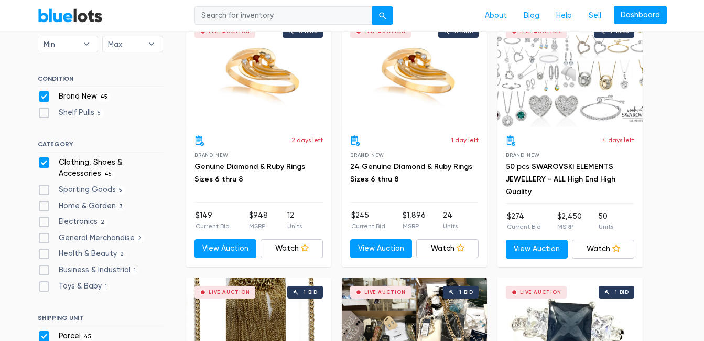
scroll to position [387, 0]
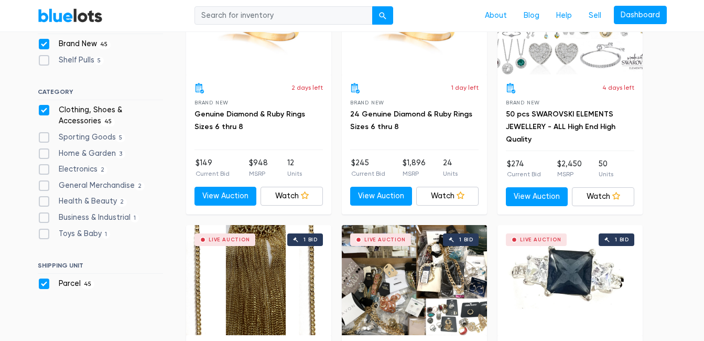
click at [41, 107] on label "Clothing, Shoes & Accessories 45" at bounding box center [100, 115] width 125 height 23
click at [41, 107] on Accessories"] "Clothing, Shoes & Accessories 45" at bounding box center [41, 107] width 7 height 7
checkbox Accessories"] "false"
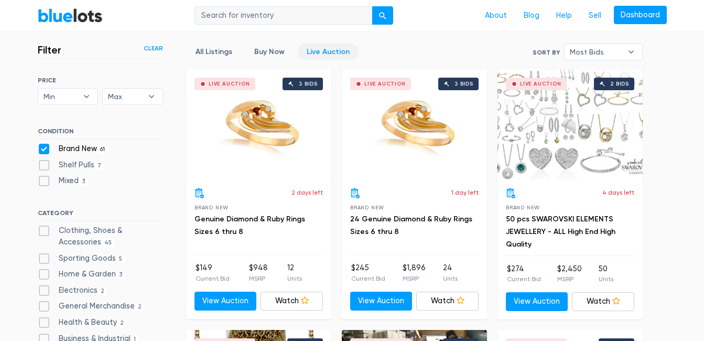
scroll to position [282, 0]
click at [48, 166] on label "Shelf Pulls 7" at bounding box center [71, 165] width 67 height 12
click at [45, 166] on Pulls"] "Shelf Pulls 7" at bounding box center [41, 162] width 7 height 7
checkbox Pulls"] "true"
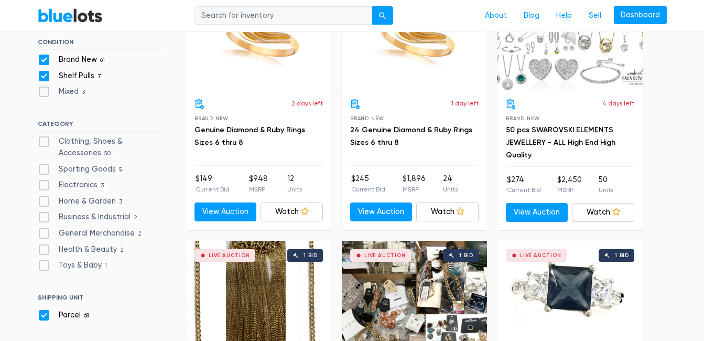
scroll to position [387, 0]
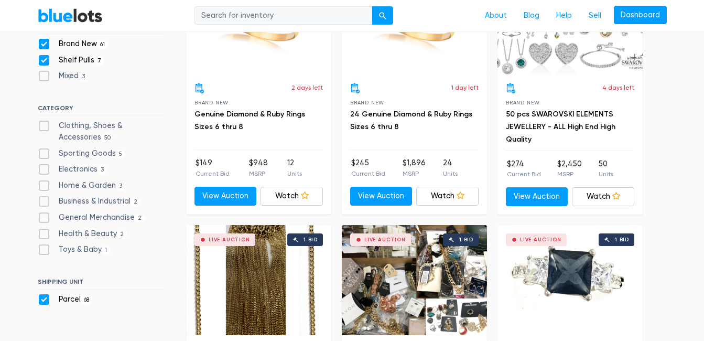
click at [48, 171] on label "Electronics 3" at bounding box center [73, 170] width 70 height 12
click at [45, 170] on input "Electronics 3" at bounding box center [41, 167] width 7 height 7
checkbox input "true"
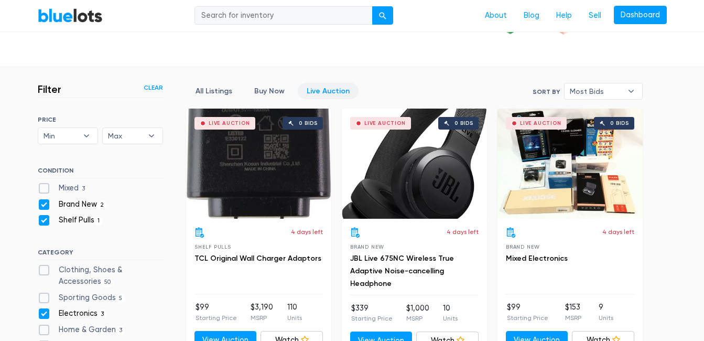
scroll to position [334, 0]
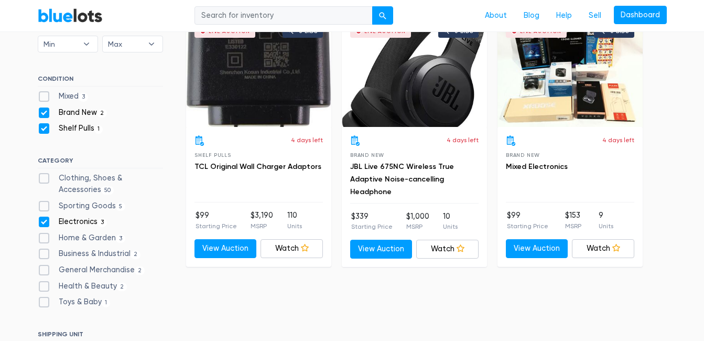
click at [48, 223] on label "Electronics 3" at bounding box center [73, 222] width 70 height 12
click at [45, 223] on input "Electronics 3" at bounding box center [41, 219] width 7 height 7
checkbox input "false"
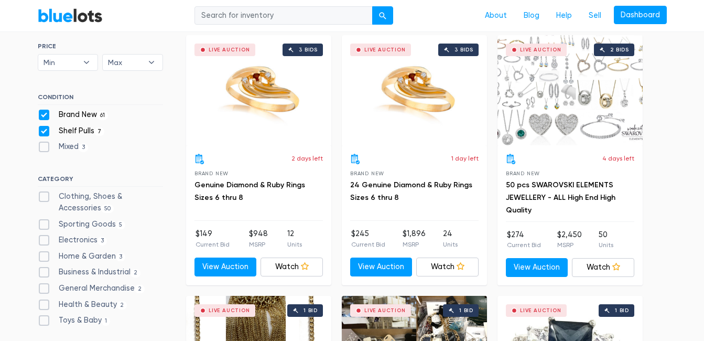
scroll to position [334, 0]
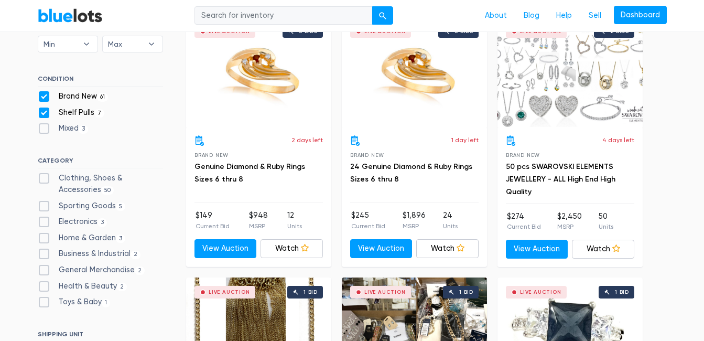
click at [49, 207] on label "Sporting Goods 5" at bounding box center [82, 206] width 88 height 12
click at [45, 207] on Goods"] "Sporting Goods 5" at bounding box center [41, 203] width 7 height 7
checkbox Goods"] "true"
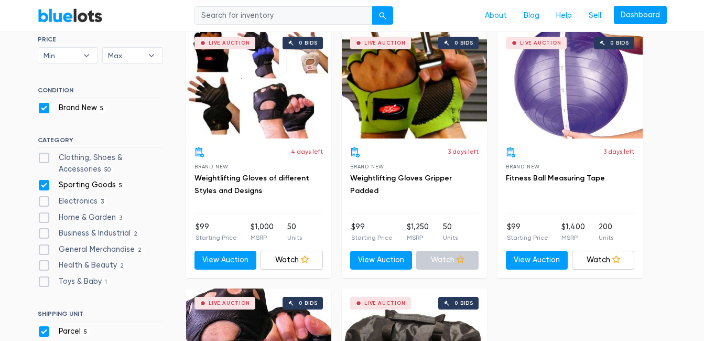
scroll to position [334, 0]
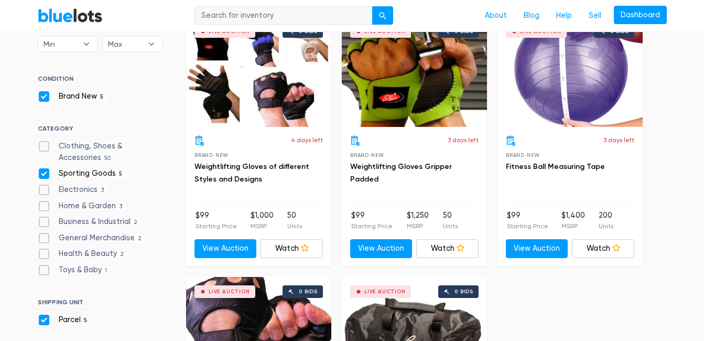
click at [42, 174] on label "Sporting Goods 5" at bounding box center [82, 174] width 88 height 12
click at [42, 174] on Goods"] "Sporting Goods 5" at bounding box center [41, 171] width 7 height 7
checkbox Goods"] "false"
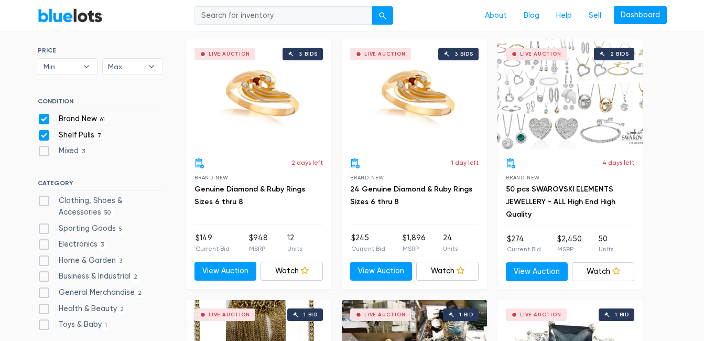
scroll to position [439, 0]
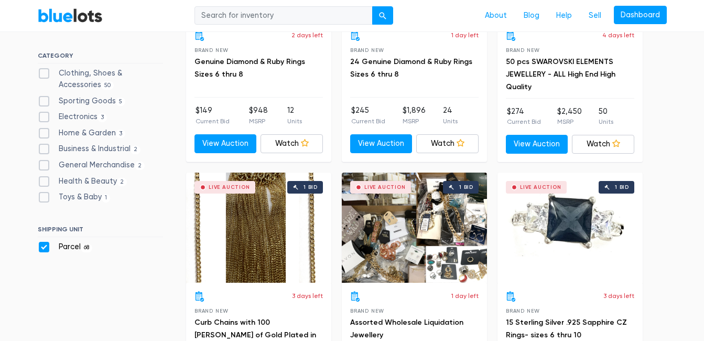
click at [44, 167] on label "General Merchandise 2" at bounding box center [91, 165] width 107 height 12
click at [44, 166] on Merchandise"] "General Merchandise 2" at bounding box center [41, 162] width 7 height 7
checkbox Merchandise"] "true"
